Goal: Information Seeking & Learning: Learn about a topic

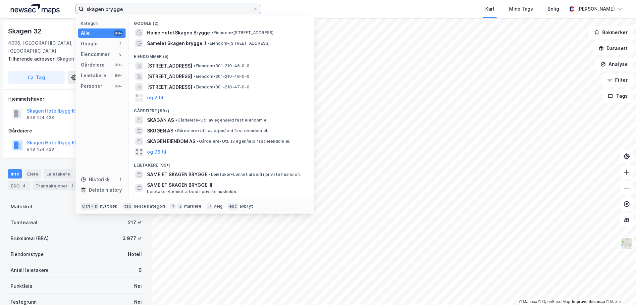
drag, startPoint x: 137, startPoint y: 10, endPoint x: 61, endPoint y: 12, distance: 76.2
click at [61, 12] on div "skagen brygge Kategori Alle 99+ Google 2 Eiendommer 5 Gårdeiere 99+ Leietakere …" at bounding box center [318, 9] width 636 height 18
type input "vestby"
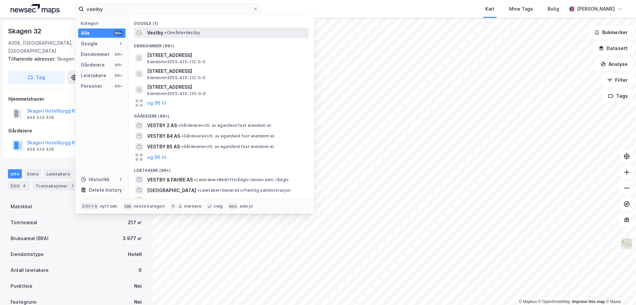
click at [151, 32] on span "Vestby" at bounding box center [155, 33] width 16 height 8
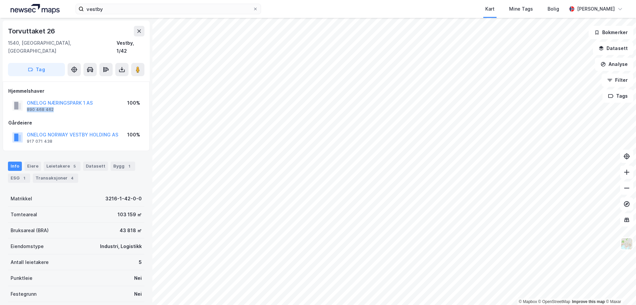
drag, startPoint x: 56, startPoint y: 101, endPoint x: 26, endPoint y: 102, distance: 29.8
click at [26, 102] on div "ONELOG NÆRINGSPARK 1 AS 890 468 462" at bounding box center [52, 105] width 80 height 13
copy div "890 468 462"
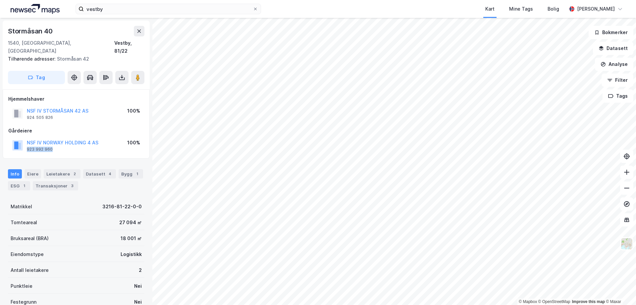
drag, startPoint x: 56, startPoint y: 141, endPoint x: 26, endPoint y: 141, distance: 29.8
click at [26, 141] on div "NSF IV NORWAY HOLDING 4 AS 923 992 960" at bounding box center [55, 145] width 86 height 13
copy div "923 992 960"
drag, startPoint x: 57, startPoint y: 141, endPoint x: 22, endPoint y: 144, distance: 34.9
click at [22, 144] on div "VESTBYLOG INVEST AS 921 580 649 100%" at bounding box center [76, 145] width 136 height 16
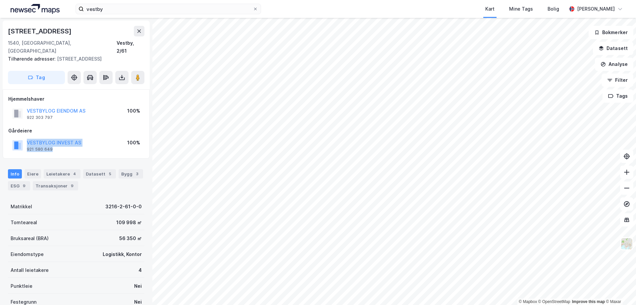
click at [61, 142] on div "VESTBYLOG INVEST AS 921 580 649" at bounding box center [54, 145] width 54 height 13
drag, startPoint x: 54, startPoint y: 143, endPoint x: 33, endPoint y: 144, distance: 21.2
click at [33, 144] on div "VESTBYLOG INVEST AS 921 580 649" at bounding box center [54, 145] width 54 height 13
drag, startPoint x: 50, startPoint y: 111, endPoint x: 25, endPoint y: 109, distance: 24.9
click at [25, 109] on div "VESTBYLOG EIENDOM AS 922 303 797" at bounding box center [48, 113] width 73 height 13
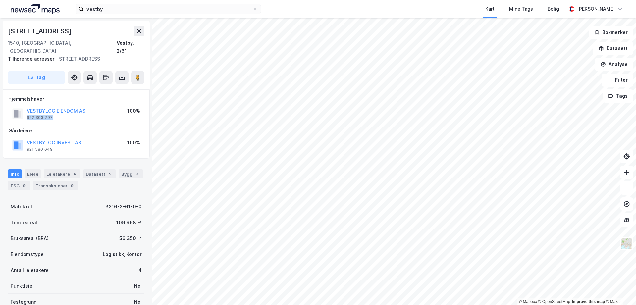
copy div "922 303 797"
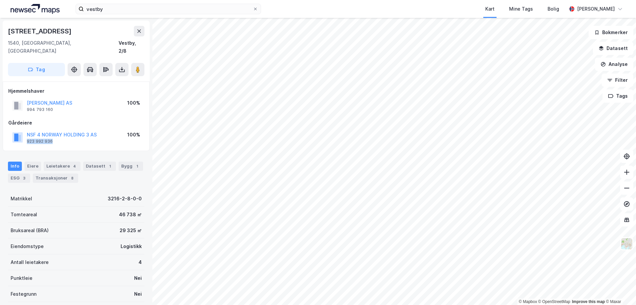
drag, startPoint x: 50, startPoint y: 134, endPoint x: 25, endPoint y: 132, distance: 24.5
click at [25, 132] on div "NSF 4 NORWAY HOLDING 3 AS 923 992 936" at bounding box center [54, 137] width 84 height 13
copy div "923 992 936"
